Goal: Find specific page/section: Find specific page/section

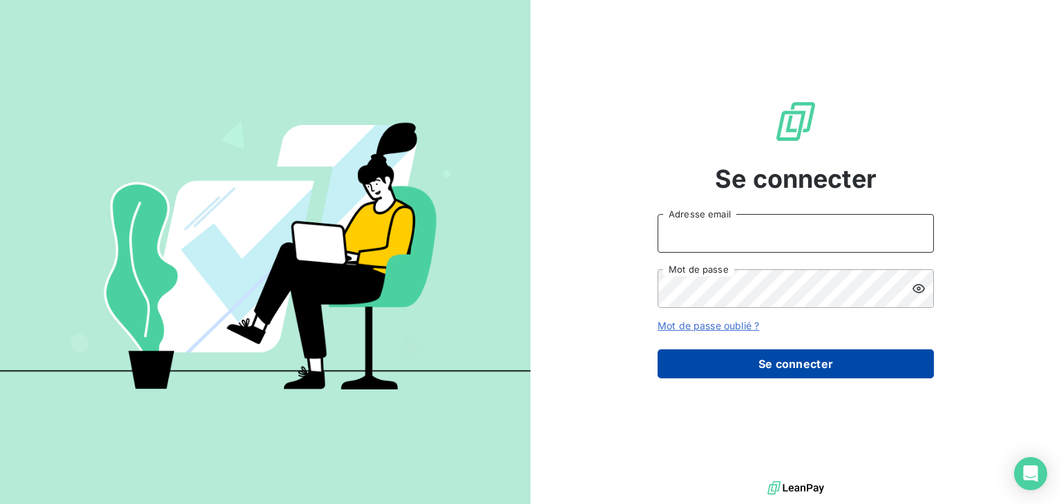
type input "[EMAIL_ADDRESS][DOMAIN_NAME]"
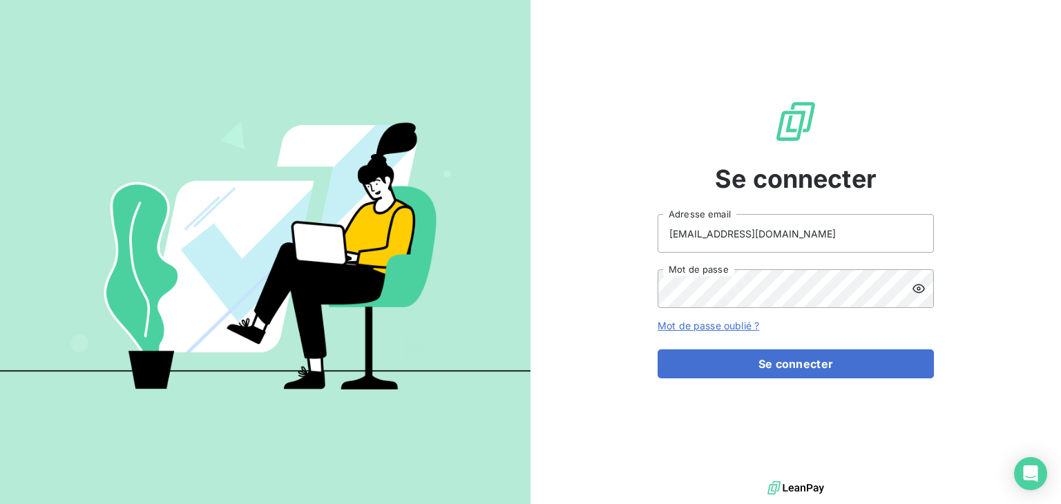
drag, startPoint x: 773, startPoint y: 365, endPoint x: 722, endPoint y: 128, distance: 242.5
click at [773, 365] on button "Se connecter" at bounding box center [795, 363] width 276 height 29
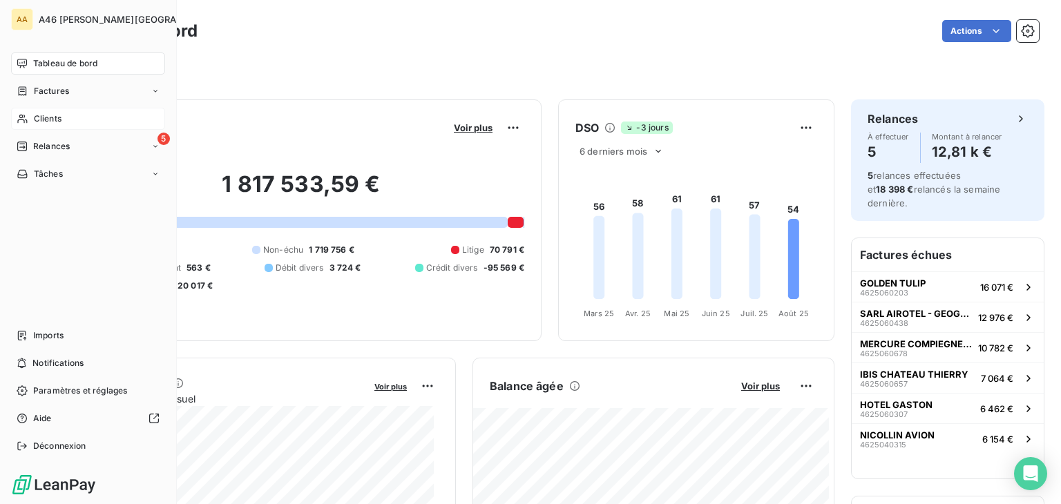
click at [48, 115] on span "Clients" at bounding box center [48, 119] width 28 height 12
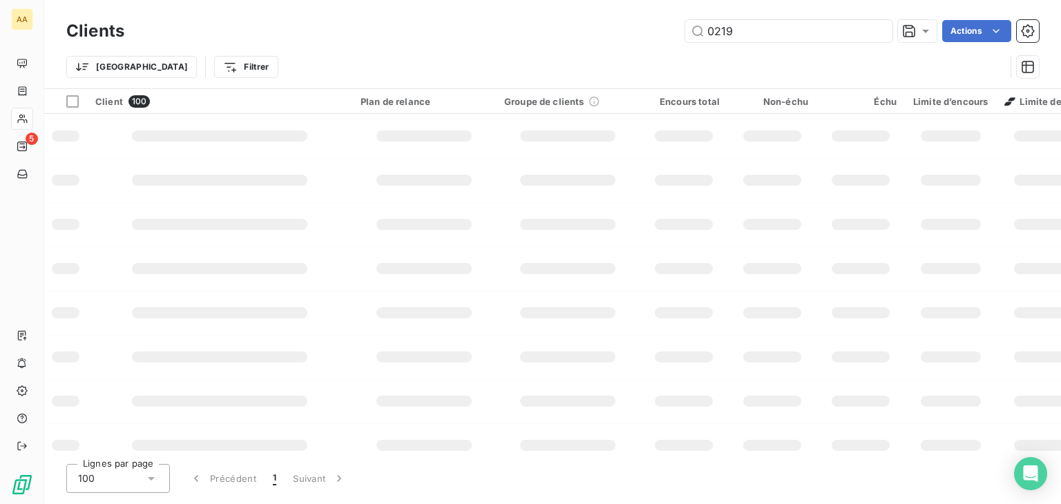
type input "0219"
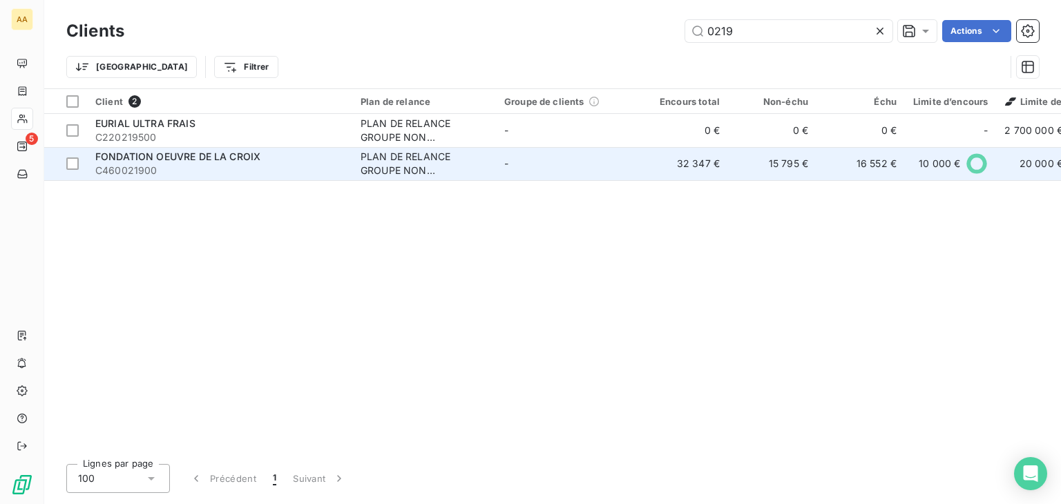
click at [193, 158] on span "FONDATION OEUVRE DE LA CROIX" at bounding box center [177, 157] width 165 height 12
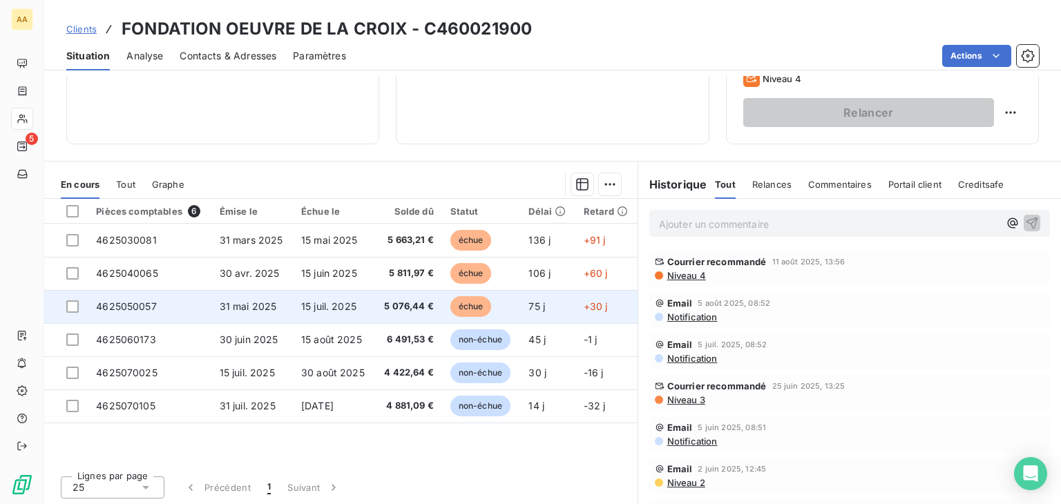
scroll to position [218, 0]
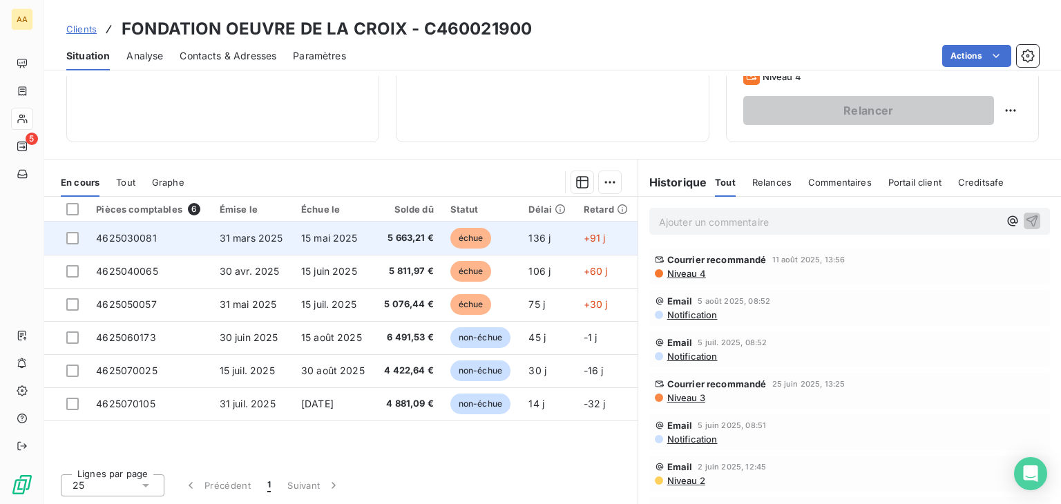
click at [479, 235] on span "échue" at bounding box center [470, 238] width 41 height 21
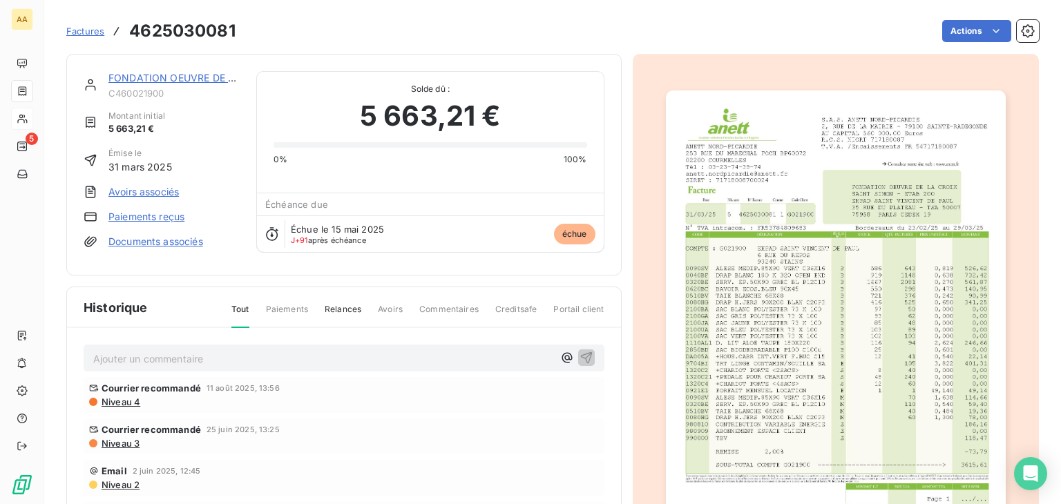
click at [707, 262] on img "button" at bounding box center [836, 330] width 340 height 481
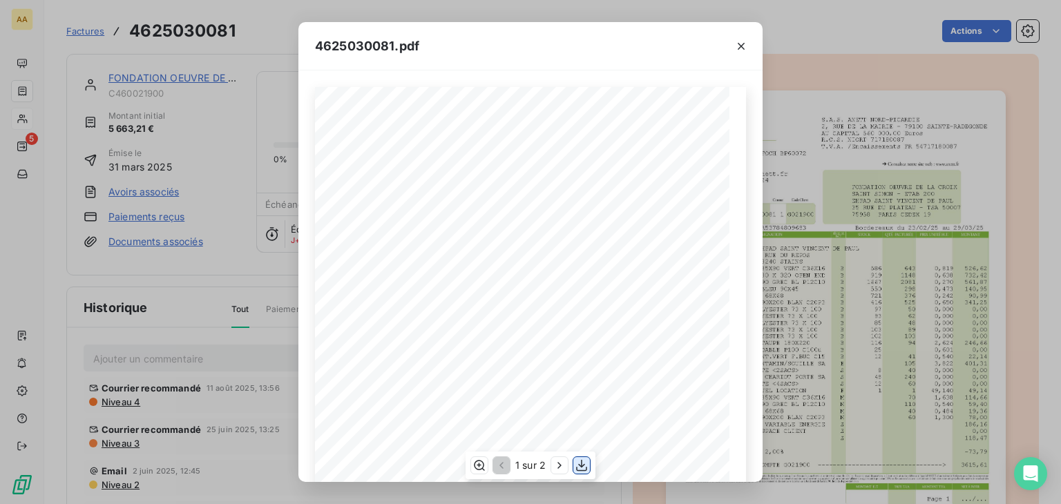
click at [581, 464] on icon "button" at bounding box center [581, 465] width 11 height 12
click at [744, 45] on icon "button" at bounding box center [741, 46] width 14 height 14
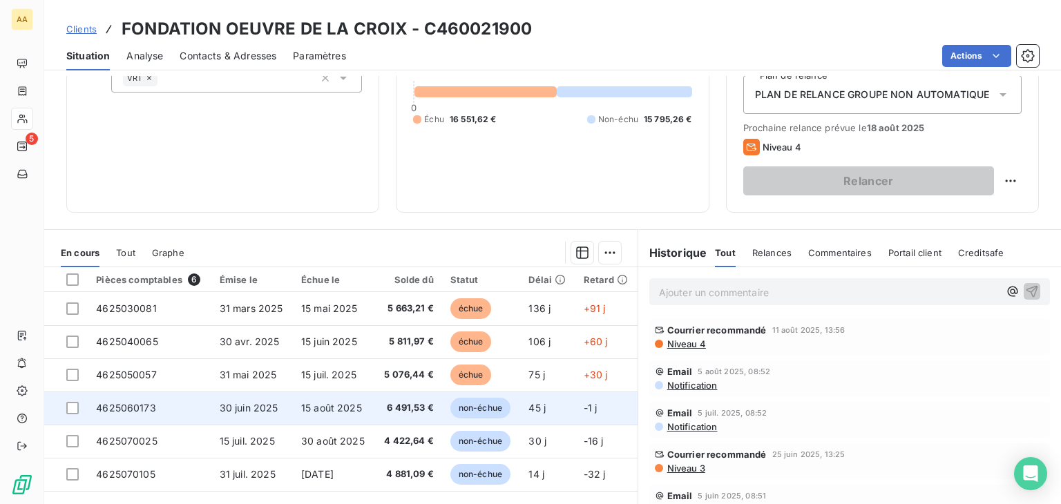
scroll to position [207, 0]
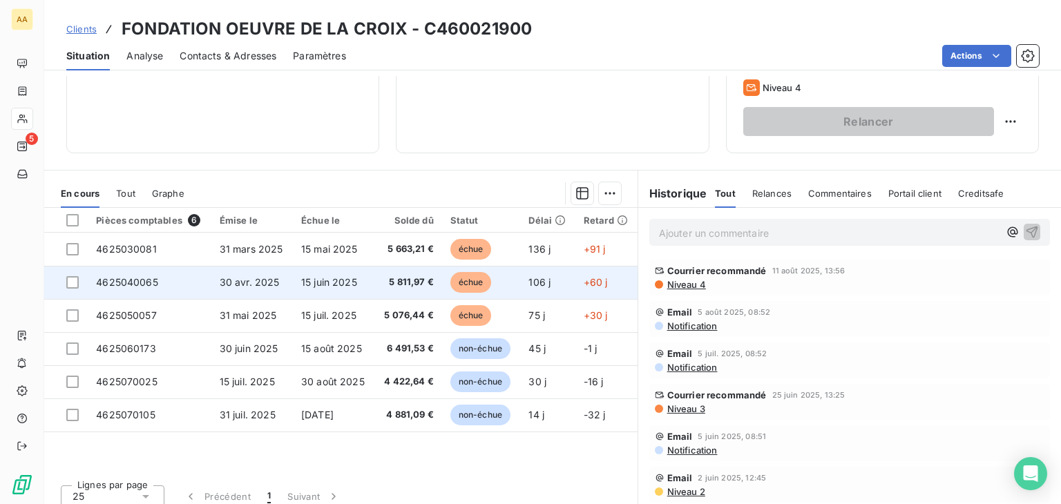
click at [468, 285] on span "échue" at bounding box center [470, 282] width 41 height 21
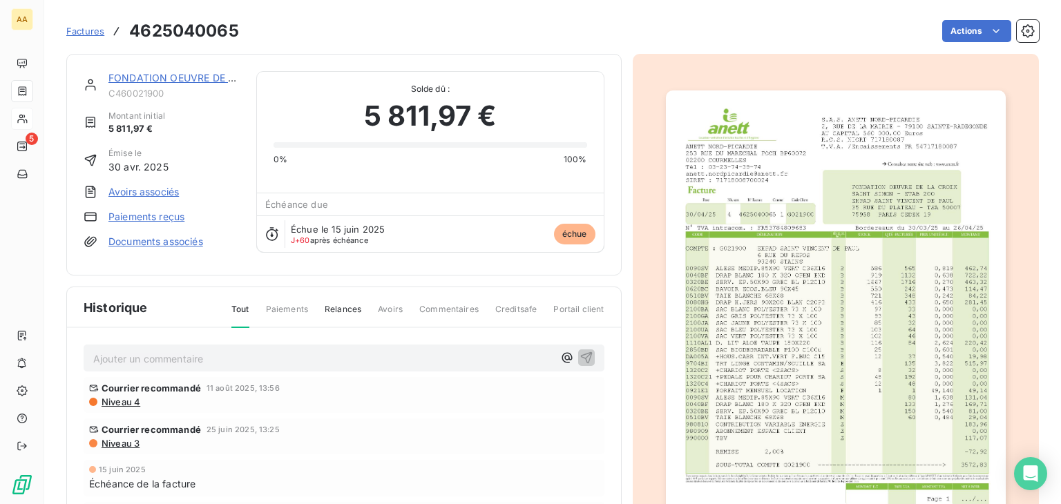
click at [771, 288] on img "button" at bounding box center [836, 330] width 340 height 481
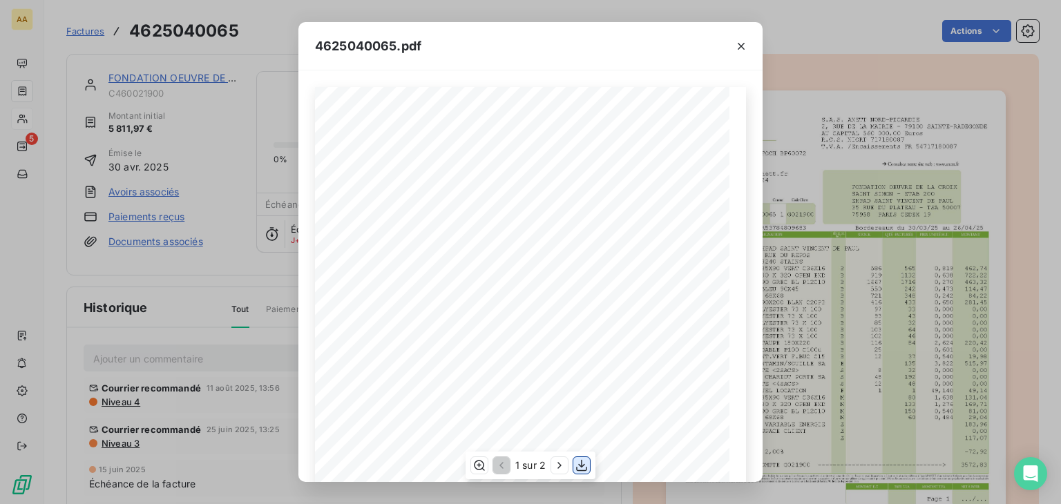
click at [582, 469] on icon "button" at bounding box center [582, 466] width 14 height 14
drag, startPoint x: 739, startPoint y: 53, endPoint x: 28, endPoint y: 155, distance: 718.5
click at [739, 53] on button "button" at bounding box center [741, 46] width 22 height 22
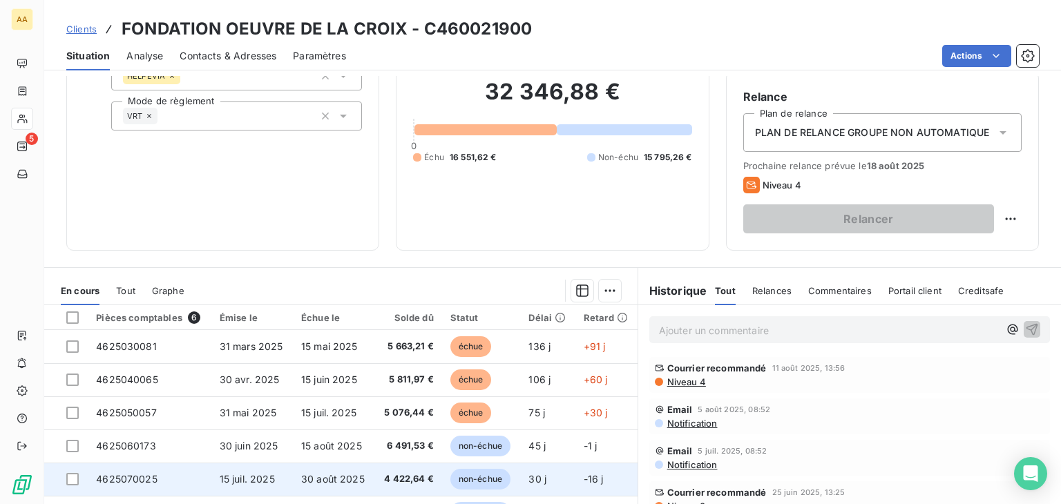
scroll to position [218, 0]
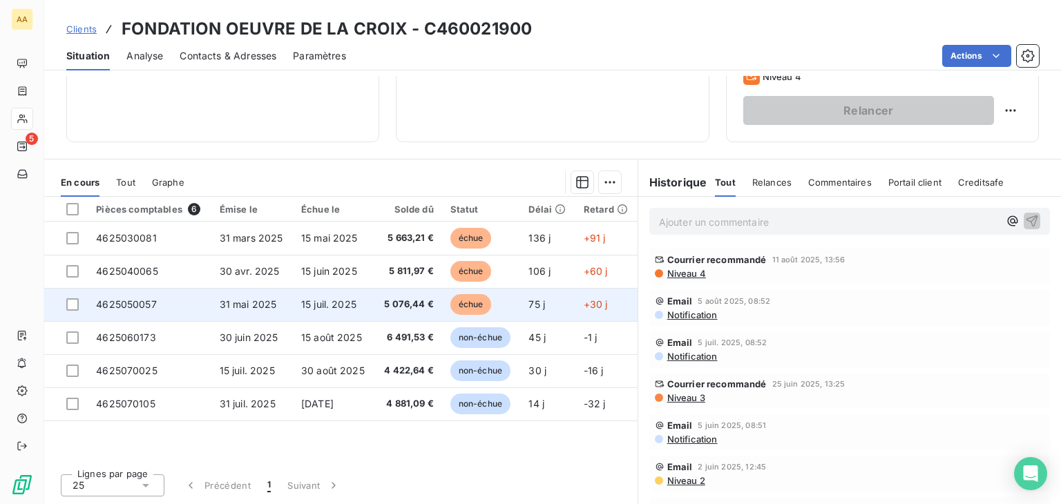
click at [476, 301] on span "échue" at bounding box center [470, 304] width 41 height 21
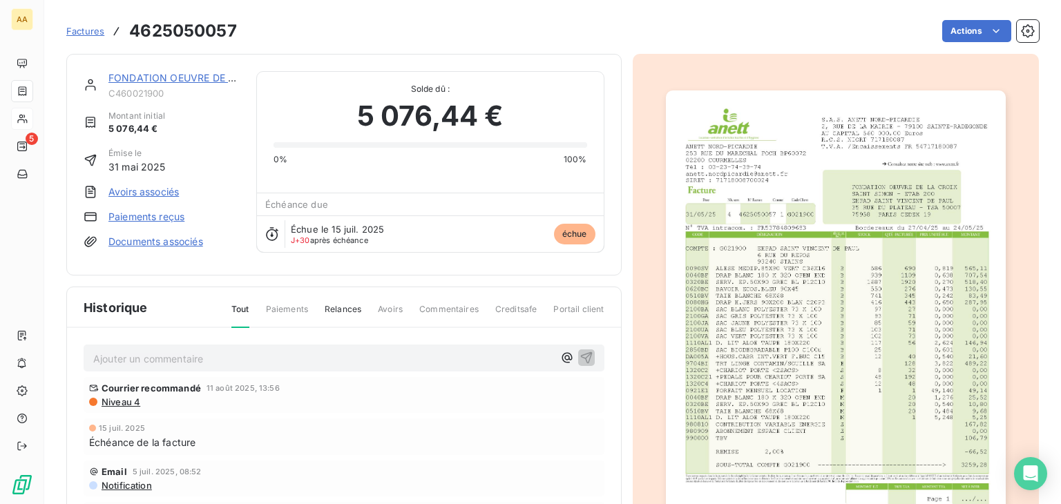
click at [854, 308] on img "button" at bounding box center [836, 330] width 340 height 481
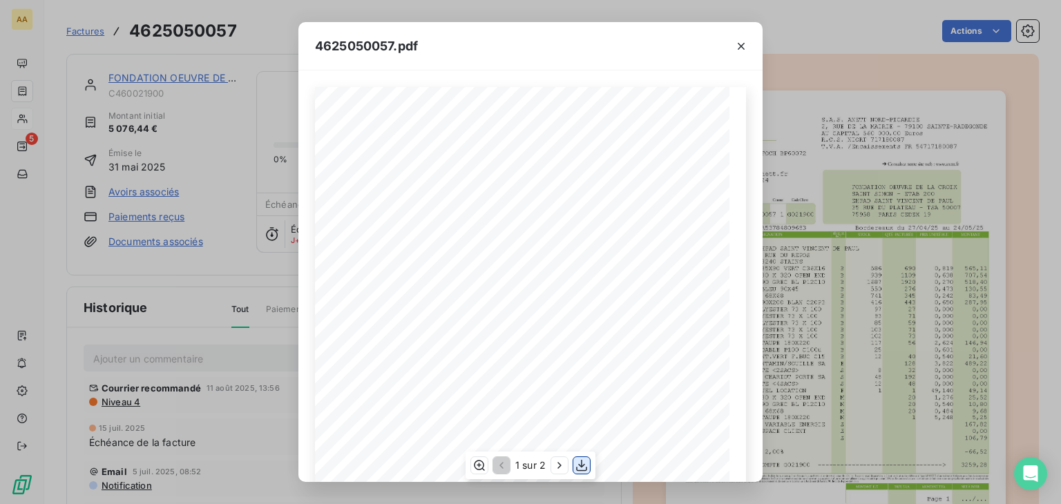
click at [577, 461] on icon "button" at bounding box center [582, 466] width 14 height 14
drag, startPoint x: 744, startPoint y: 45, endPoint x: 721, endPoint y: 47, distance: 23.6
click at [744, 45] on icon "button" at bounding box center [741, 46] width 14 height 14
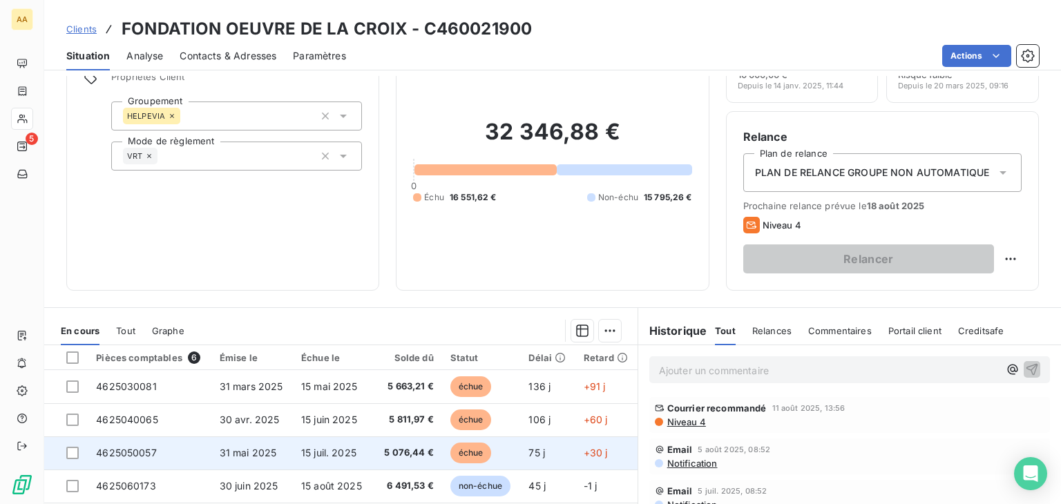
scroll to position [207, 0]
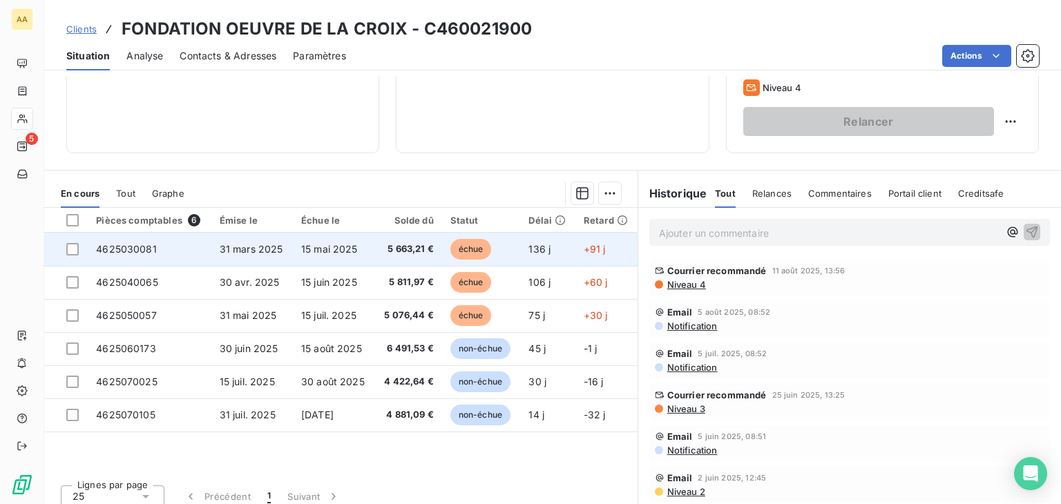
click at [473, 252] on span "échue" at bounding box center [470, 249] width 41 height 21
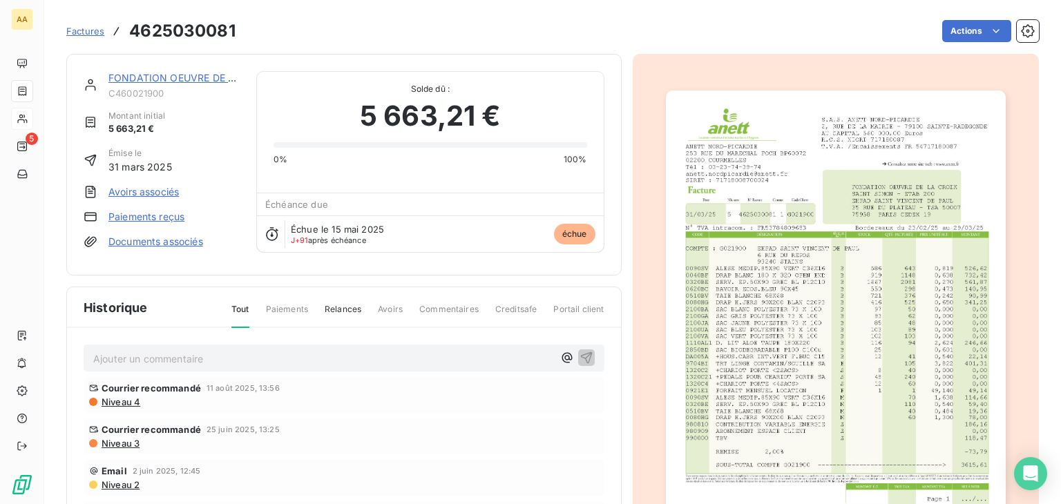
click at [695, 313] on img "button" at bounding box center [836, 330] width 340 height 481
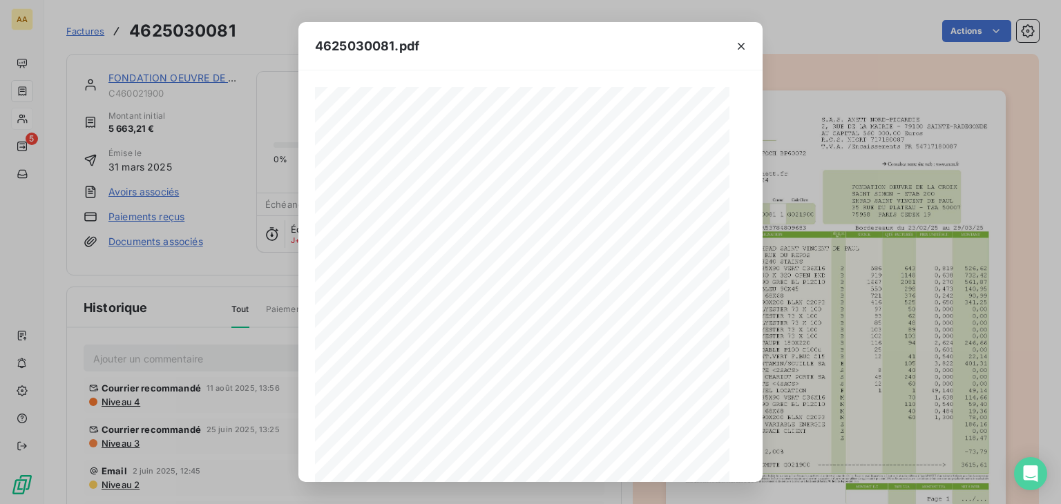
scroll to position [208, 0]
click at [580, 465] on icon "button" at bounding box center [582, 466] width 14 height 14
click at [735, 45] on icon "button" at bounding box center [741, 46] width 14 height 14
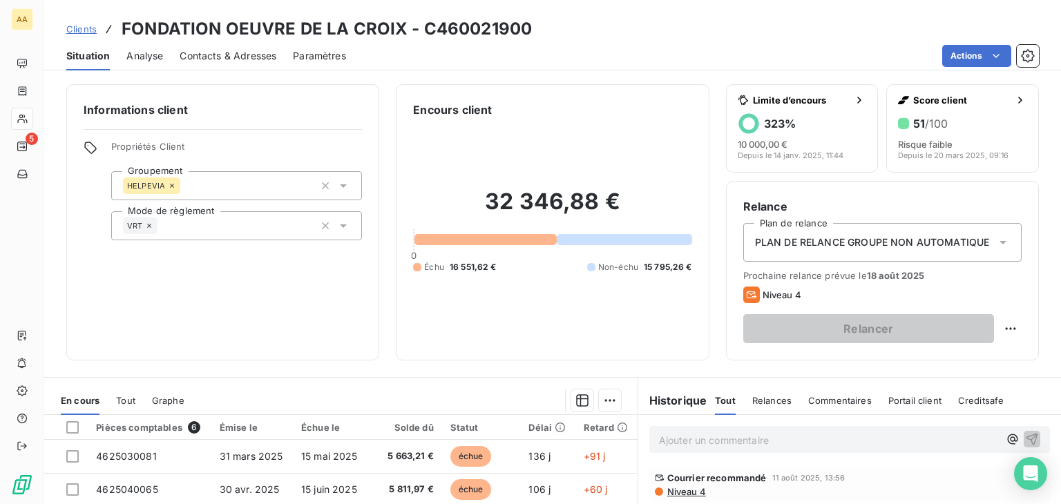
scroll to position [218, 0]
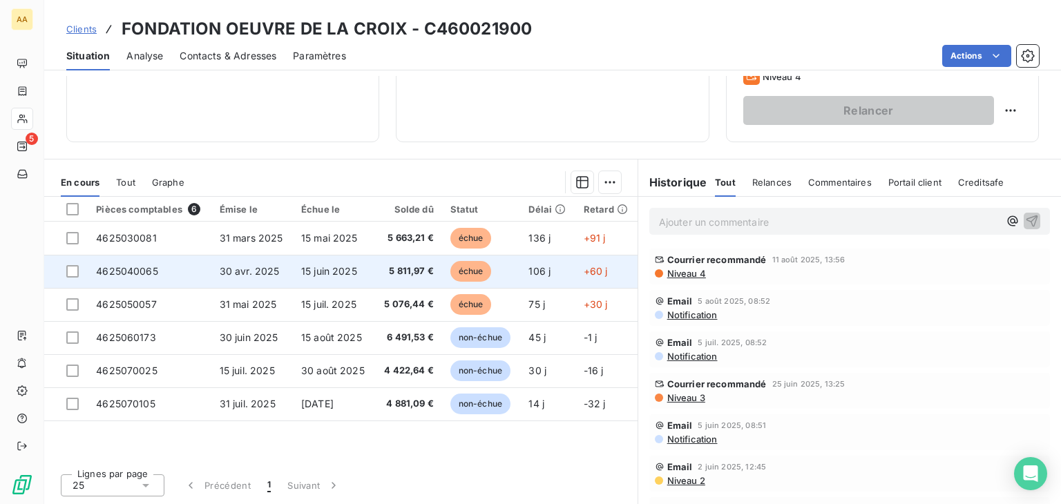
click at [474, 274] on span "échue" at bounding box center [470, 271] width 41 height 21
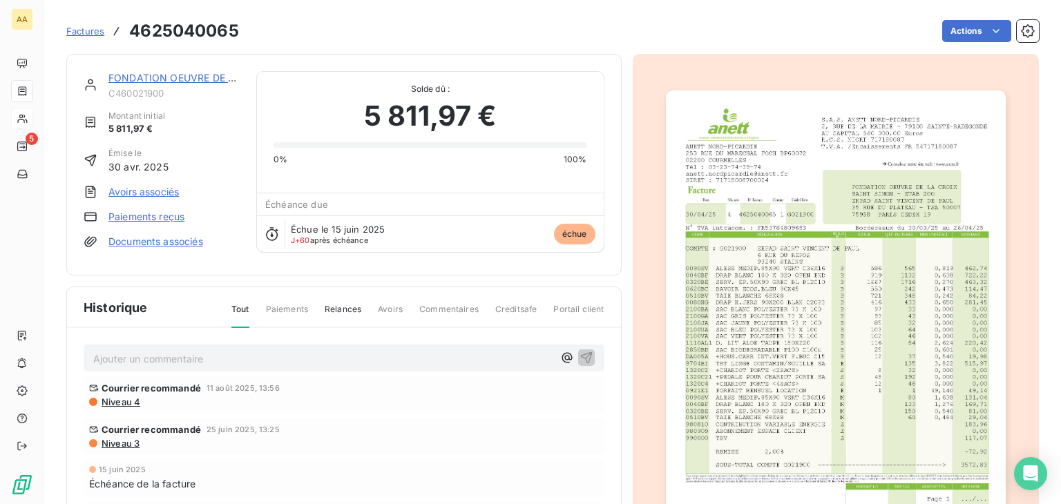
click at [733, 331] on img "button" at bounding box center [836, 330] width 340 height 481
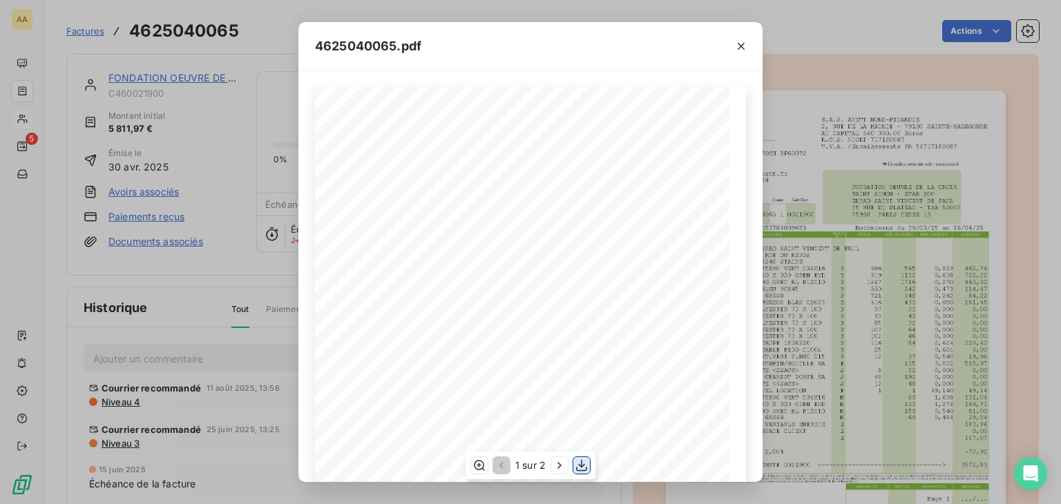
click at [586, 465] on icon "button" at bounding box center [582, 466] width 14 height 14
drag, startPoint x: 737, startPoint y: 41, endPoint x: 494, endPoint y: 30, distance: 244.0
click at [737, 41] on icon "button" at bounding box center [741, 46] width 14 height 14
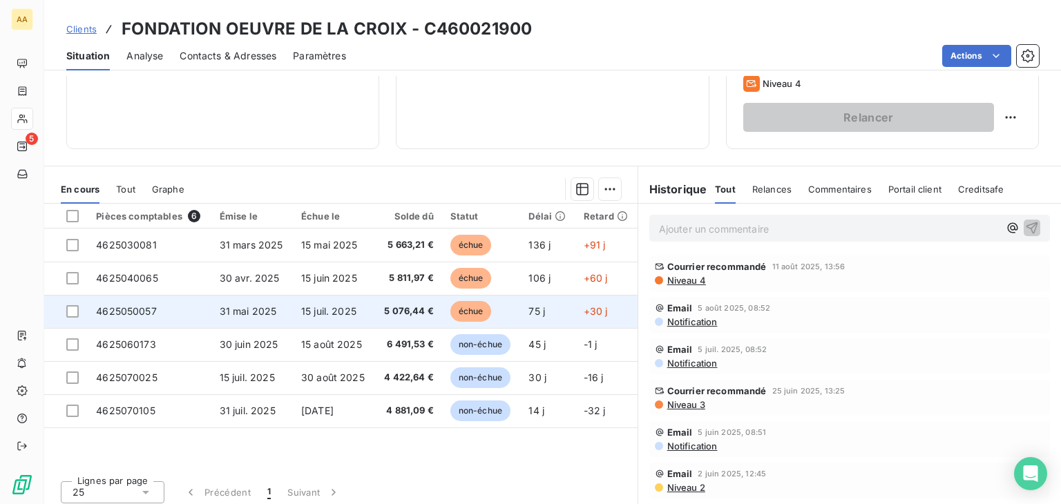
scroll to position [218, 0]
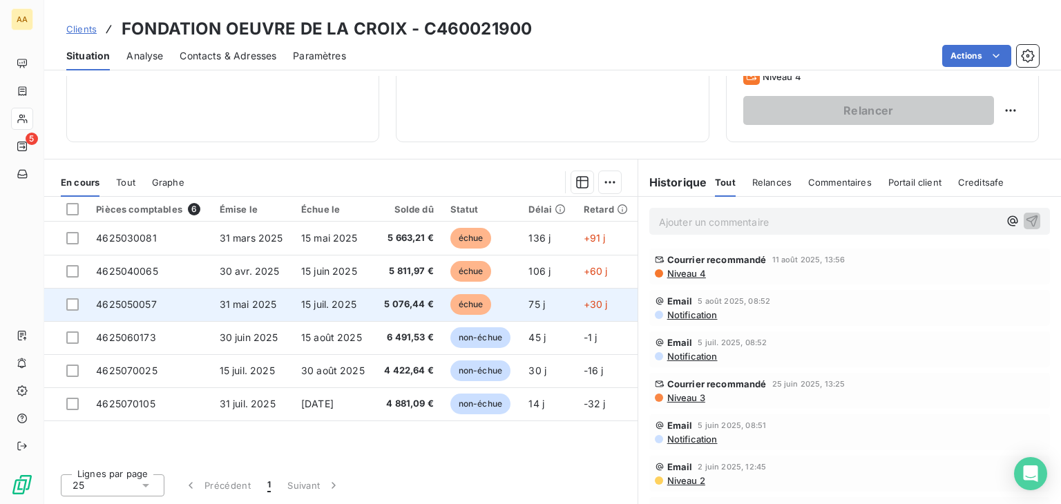
click at [481, 298] on span "échue" at bounding box center [470, 304] width 41 height 21
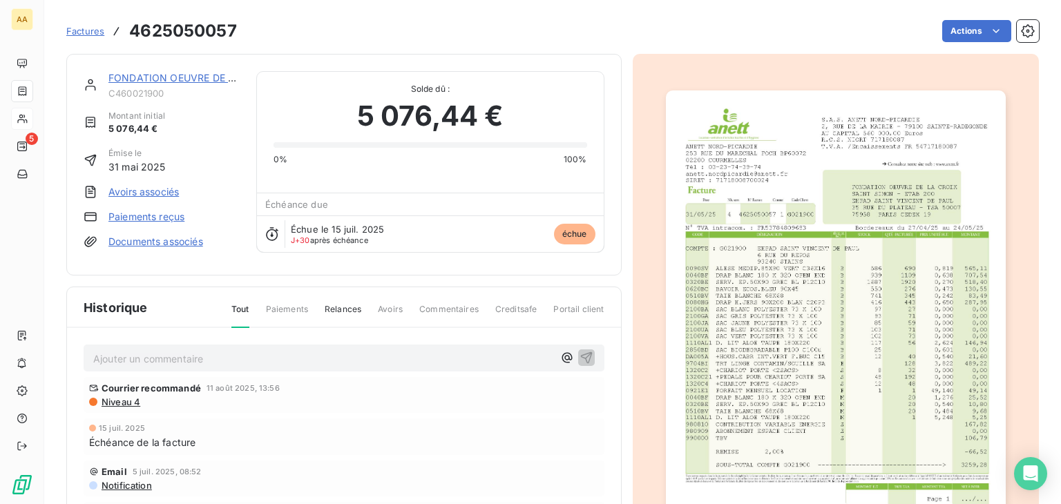
click at [820, 301] on img "button" at bounding box center [836, 330] width 340 height 481
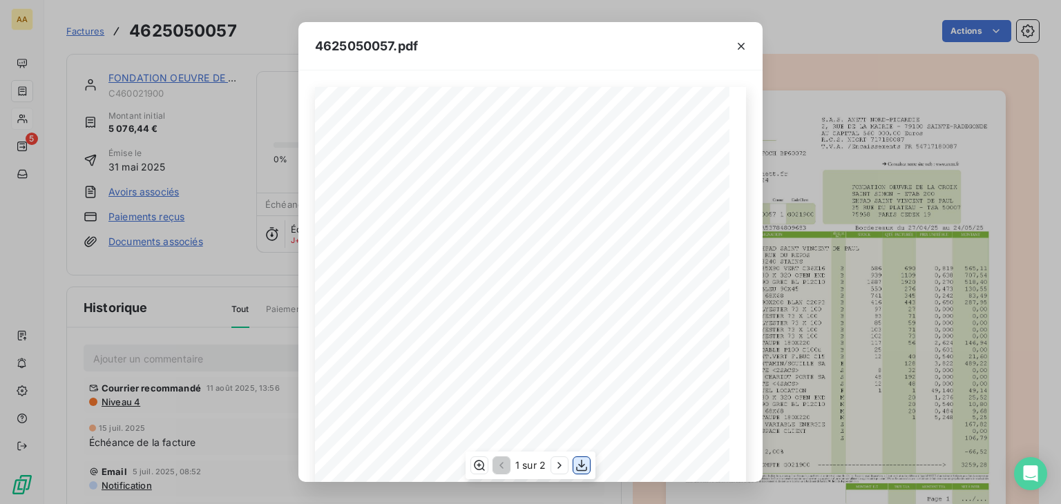
click at [577, 464] on icon "button" at bounding box center [582, 466] width 14 height 14
drag, startPoint x: 740, startPoint y: 56, endPoint x: 688, endPoint y: 56, distance: 51.8
click at [740, 56] on button "button" at bounding box center [741, 46] width 22 height 22
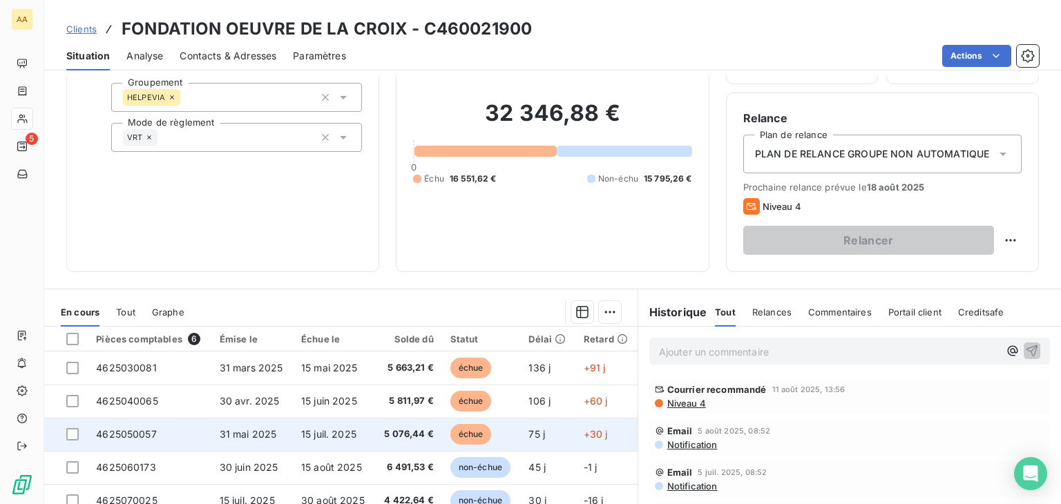
scroll to position [218, 0]
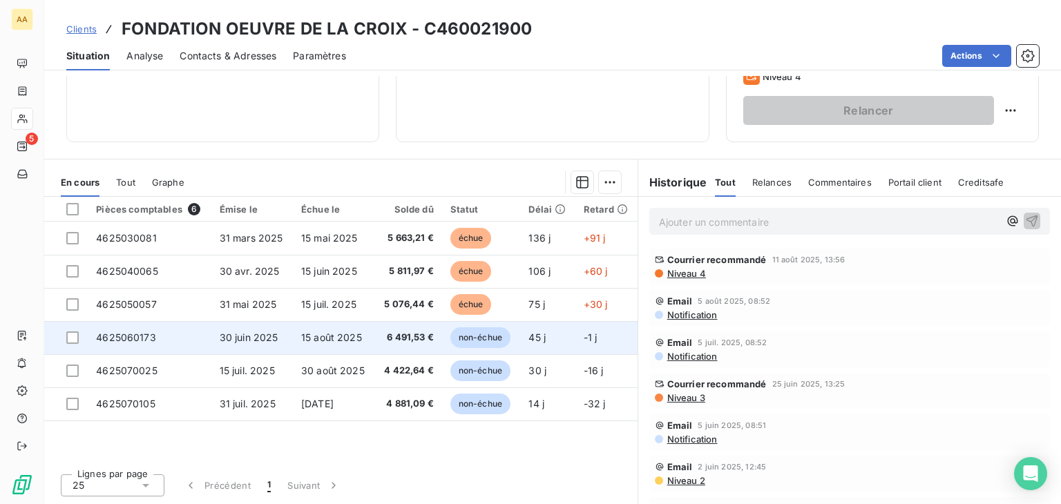
click at [486, 331] on span "non-échue" at bounding box center [480, 337] width 60 height 21
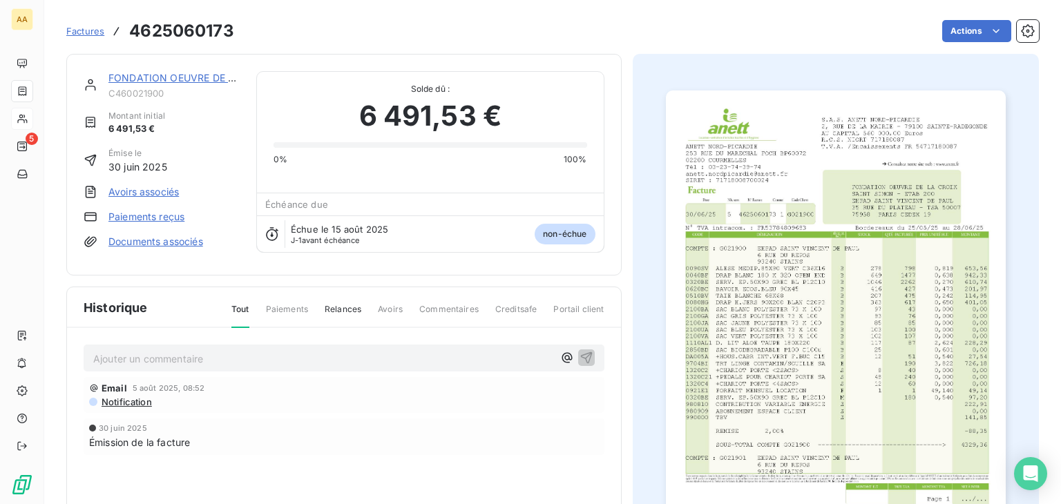
click at [792, 329] on img "button" at bounding box center [836, 330] width 340 height 481
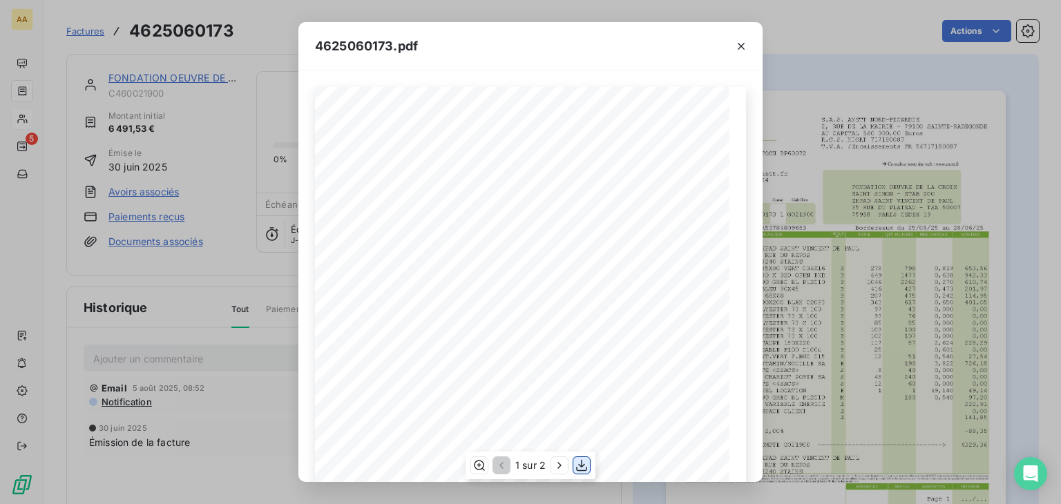
click at [575, 465] on icon "button" at bounding box center [582, 466] width 14 height 14
click at [735, 43] on icon "button" at bounding box center [741, 46] width 14 height 14
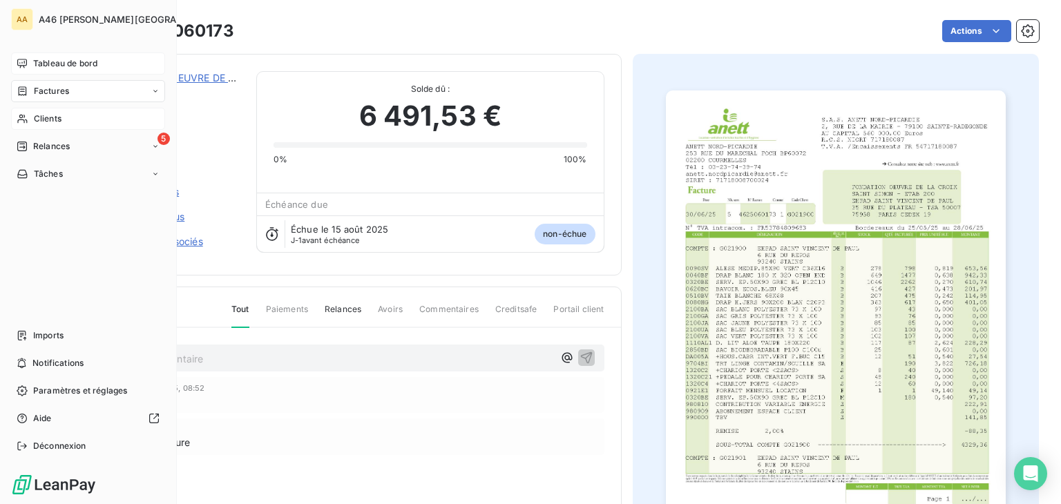
drag, startPoint x: 54, startPoint y: 66, endPoint x: 55, endPoint y: 55, distance: 10.4
click at [54, 66] on span "Tableau de bord" at bounding box center [65, 63] width 64 height 12
